Goal: Find specific page/section: Find specific page/section

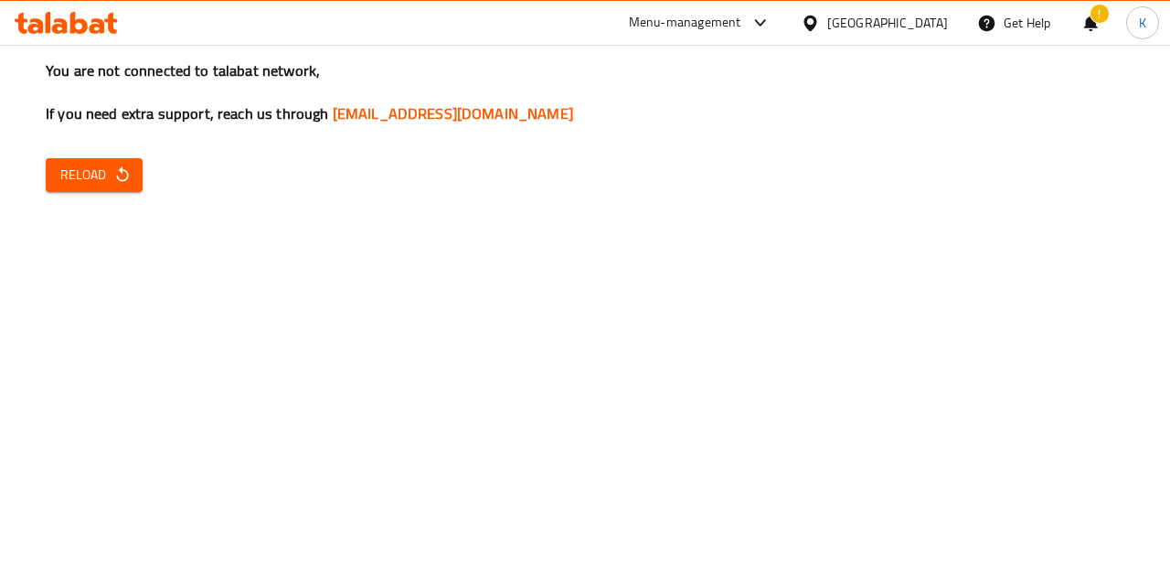
click at [62, 38] on div at bounding box center [66, 23] width 133 height 37
click at [73, 28] on icon at bounding box center [78, 23] width 17 height 22
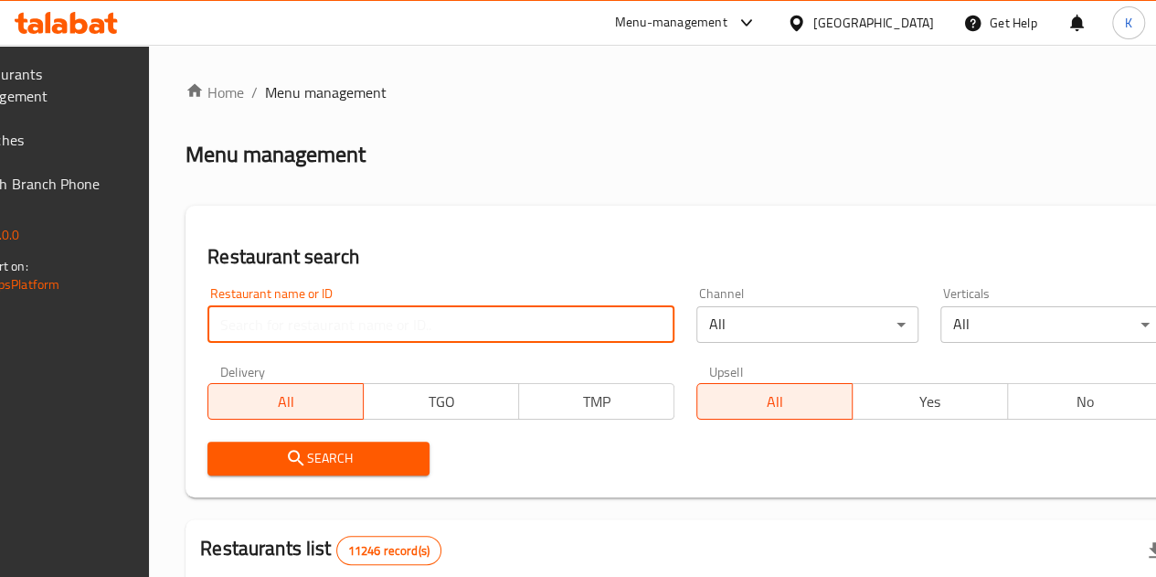
drag, startPoint x: 0, startPoint y: 0, endPoint x: 334, endPoint y: 305, distance: 452.8
click at [334, 306] on input "search" at bounding box center [440, 324] width 467 height 37
click button "Search" at bounding box center [318, 458] width 222 height 34
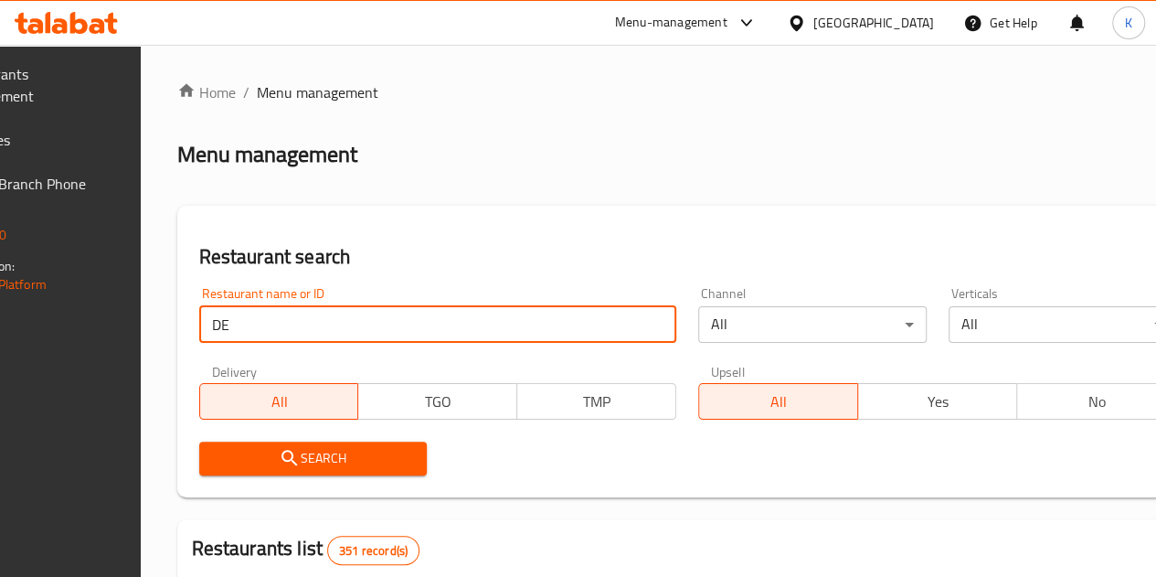
type input "DE FERMO"
click button "Search" at bounding box center [313, 458] width 228 height 34
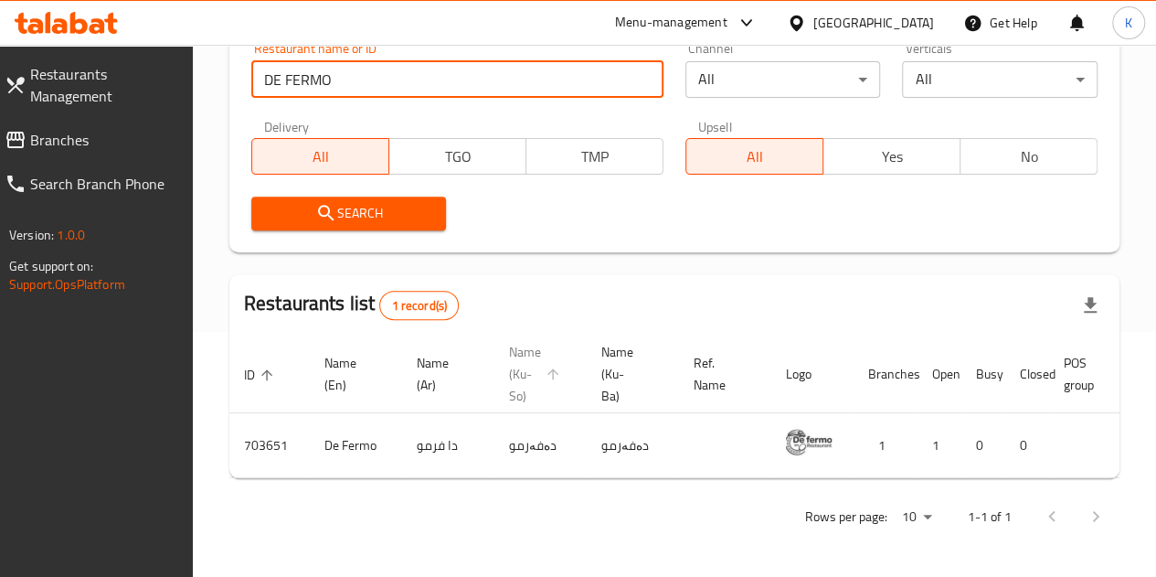
scroll to position [0, 179]
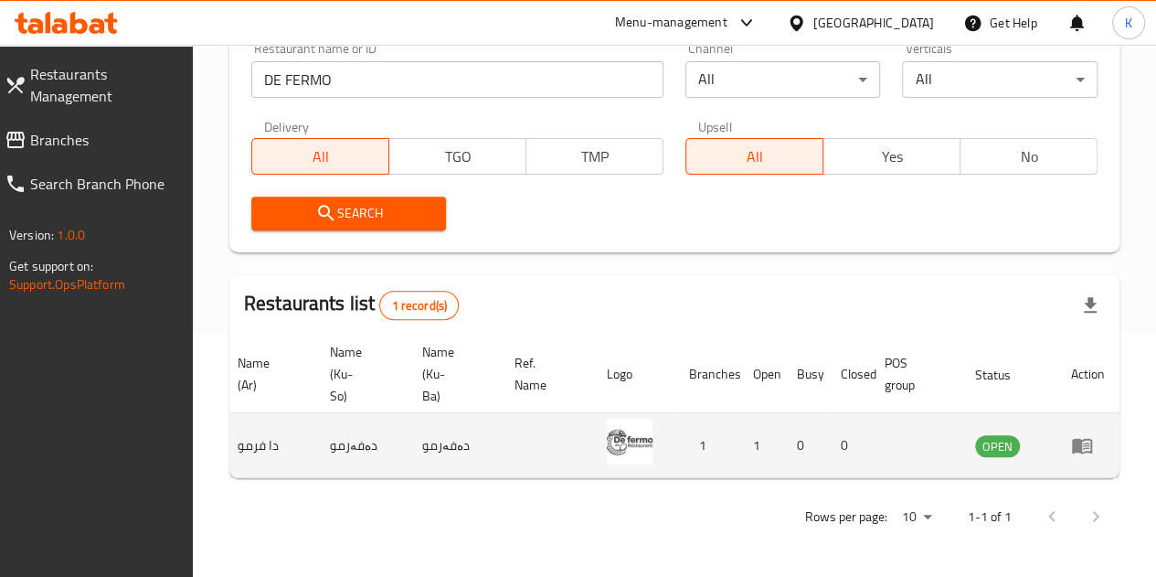
click at [1093, 445] on td "enhanced table" at bounding box center [1087, 445] width 63 height 65
click at [1086, 434] on icon "enhanced table" at bounding box center [1082, 445] width 22 height 22
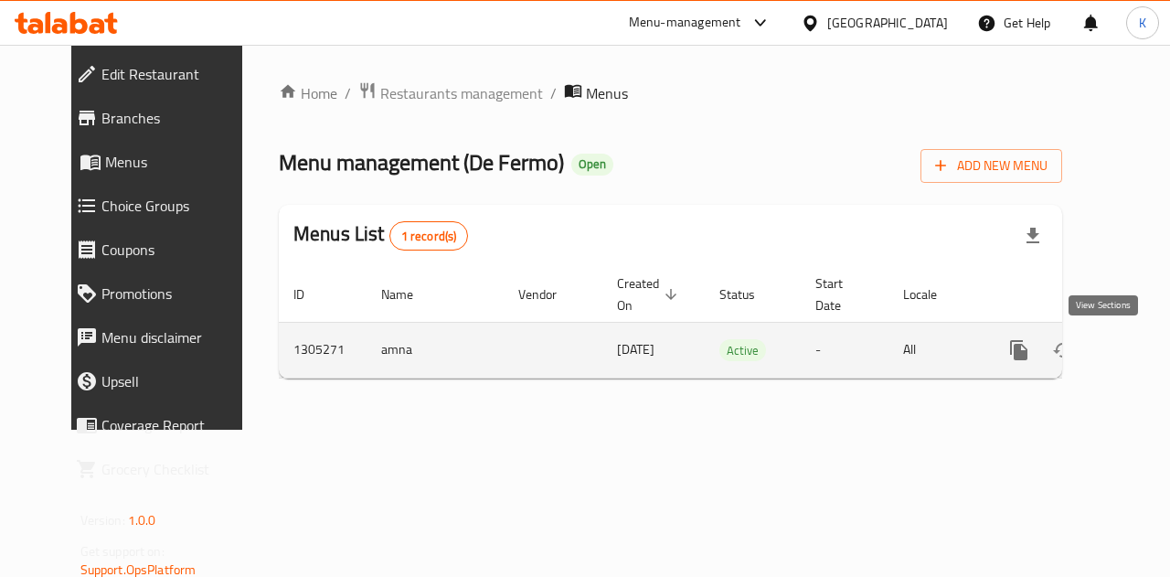
click at [1140, 348] on icon "enhanced table" at bounding box center [1151, 350] width 22 height 22
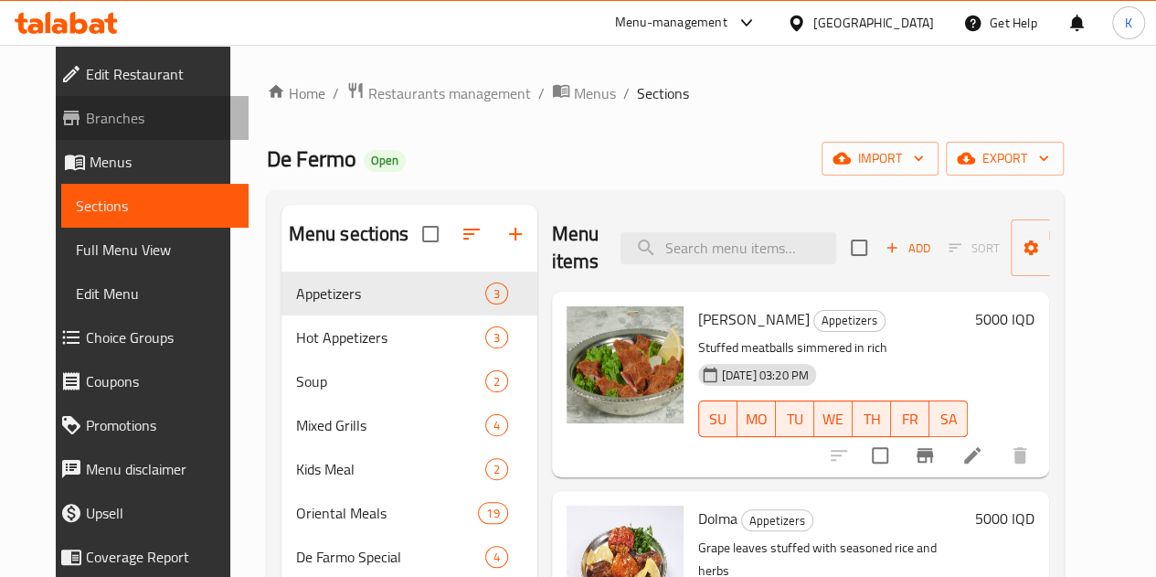
click at [105, 127] on span "Branches" at bounding box center [160, 118] width 148 height 22
